Goal: Transaction & Acquisition: Obtain resource

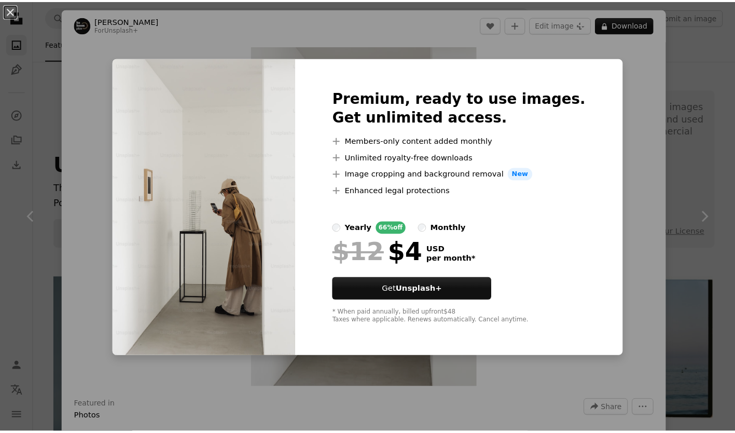
scroll to position [571, 0]
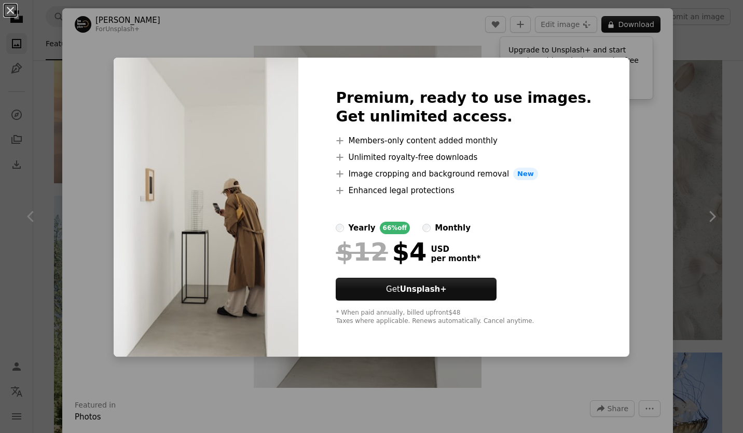
click at [628, 89] on div "An X shape Premium, ready to use images. Get unlimited access. A plus sign Memb…" at bounding box center [371, 216] width 743 height 433
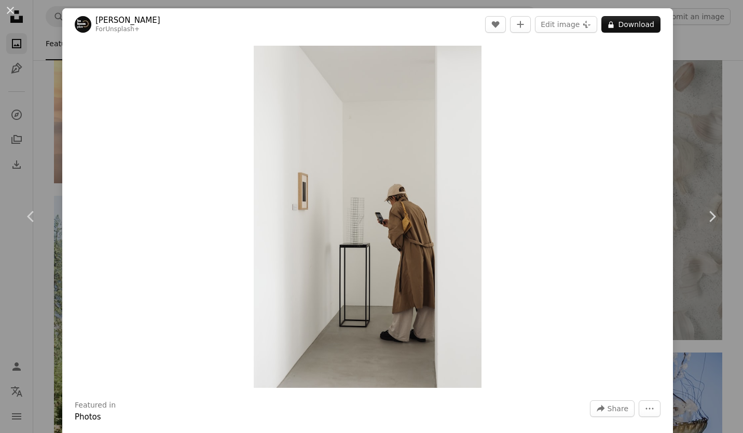
click at [47, 58] on div "An X shape Chevron left Chevron right [PERSON_NAME] For Unsplash+ A heart A plu…" at bounding box center [371, 216] width 743 height 433
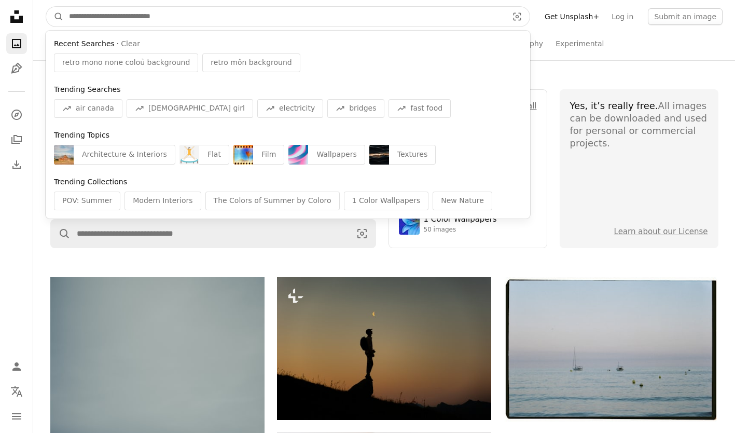
drag, startPoint x: 181, startPoint y: 19, endPoint x: 5, endPoint y: 26, distance: 176.0
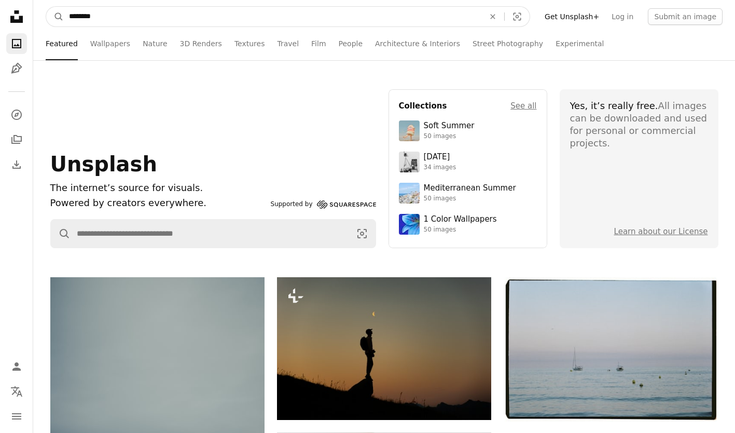
type input "********"
click at [46, 7] on button "A magnifying glass" at bounding box center [55, 17] width 18 height 20
